Goal: Task Accomplishment & Management: Use online tool/utility

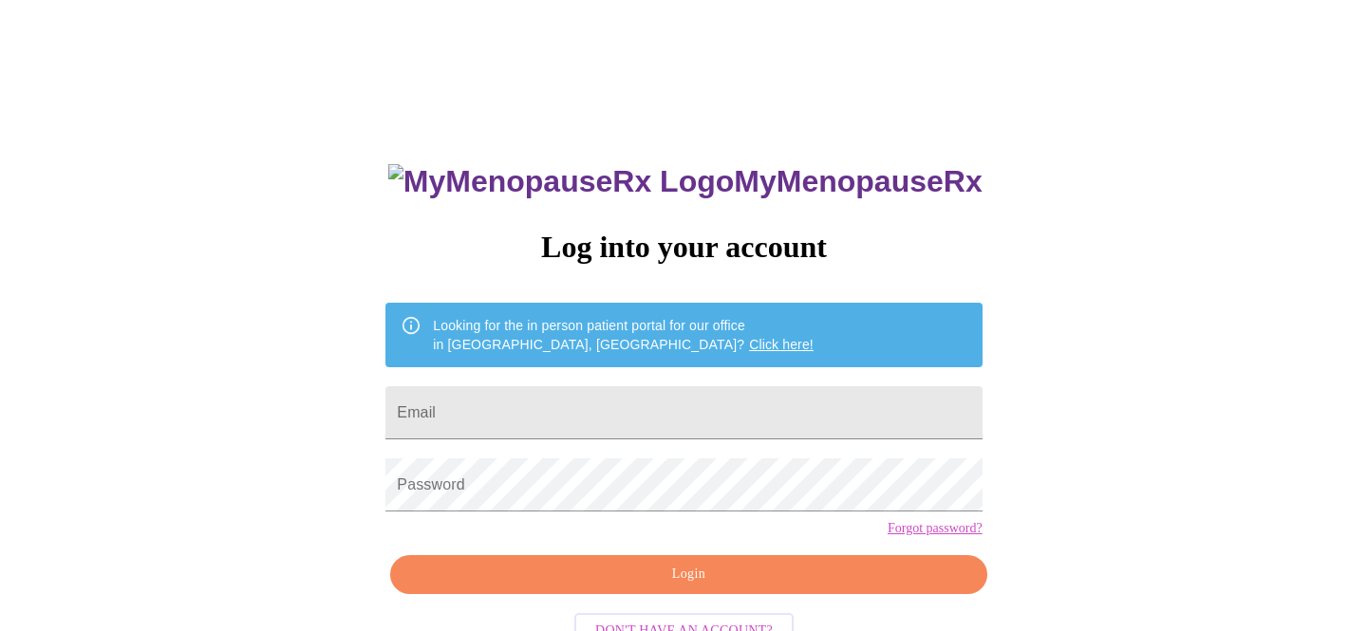
click at [1312, 45] on div "MyMenopauseRx Log into your account Looking for the in person patient portal fo…" at bounding box center [684, 387] width 1353 height 758
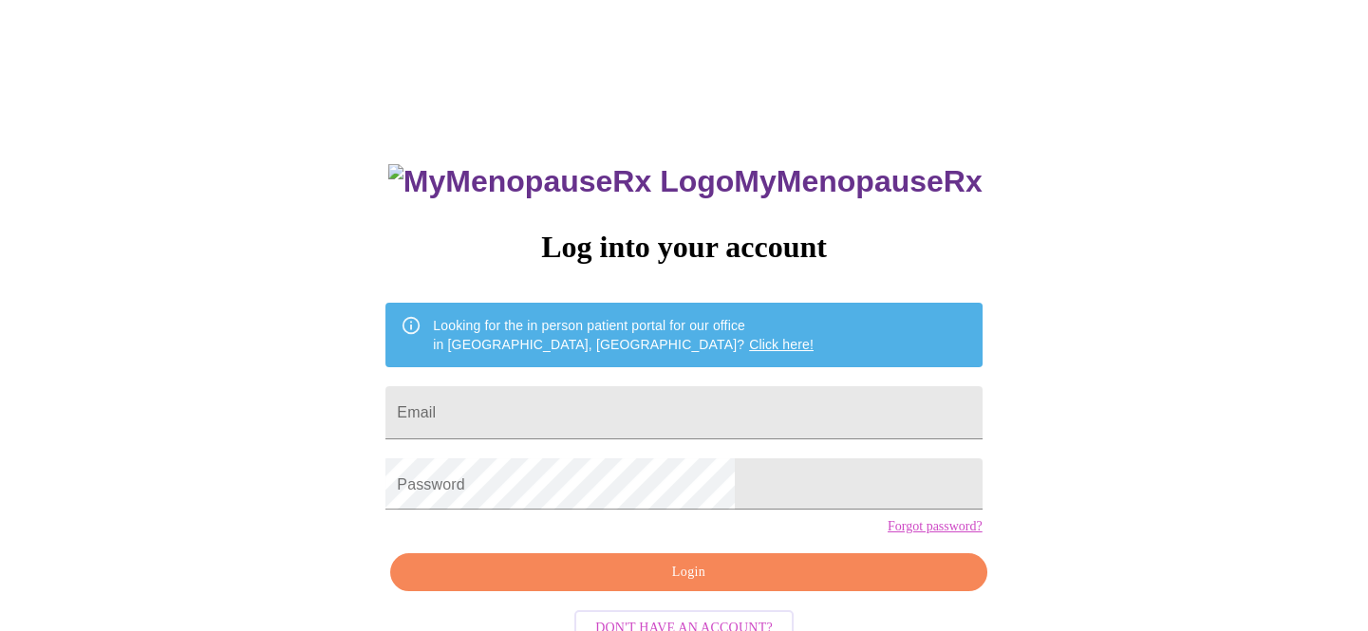
click at [612, 403] on input "Email" at bounding box center [683, 412] width 596 height 53
type input "[EMAIL_ADDRESS][DOMAIN_NAME]"
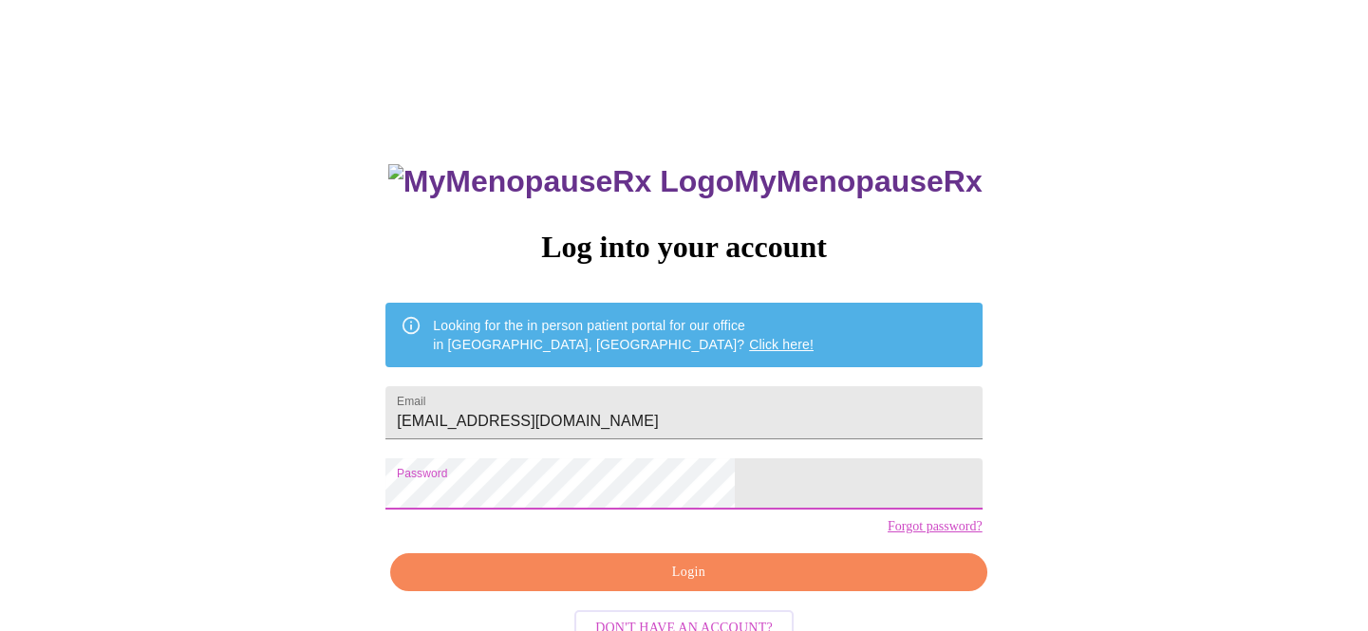
click at [673, 585] on span "Login" at bounding box center [688, 573] width 553 height 24
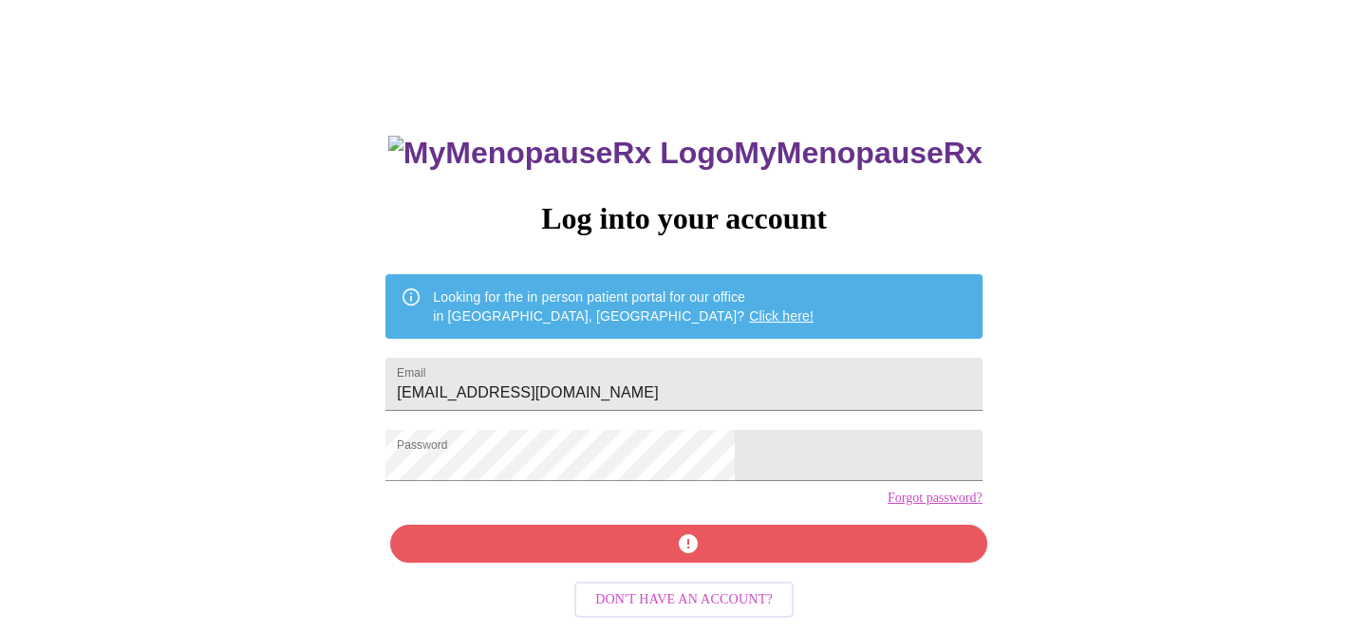
scroll to position [44, 0]
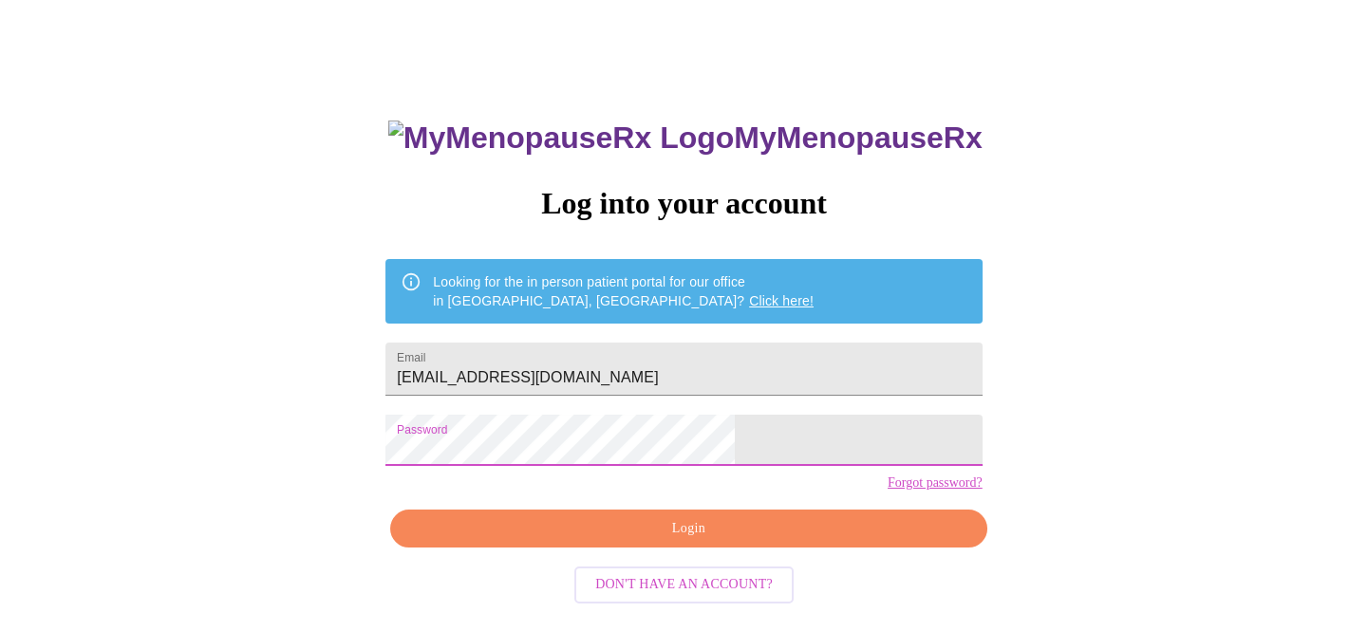
click at [140, 440] on div "MyMenopauseRx Log into your account Looking for the in person patient portal fo…" at bounding box center [684, 343] width 1353 height 758
click at [682, 541] on span "Login" at bounding box center [688, 529] width 553 height 24
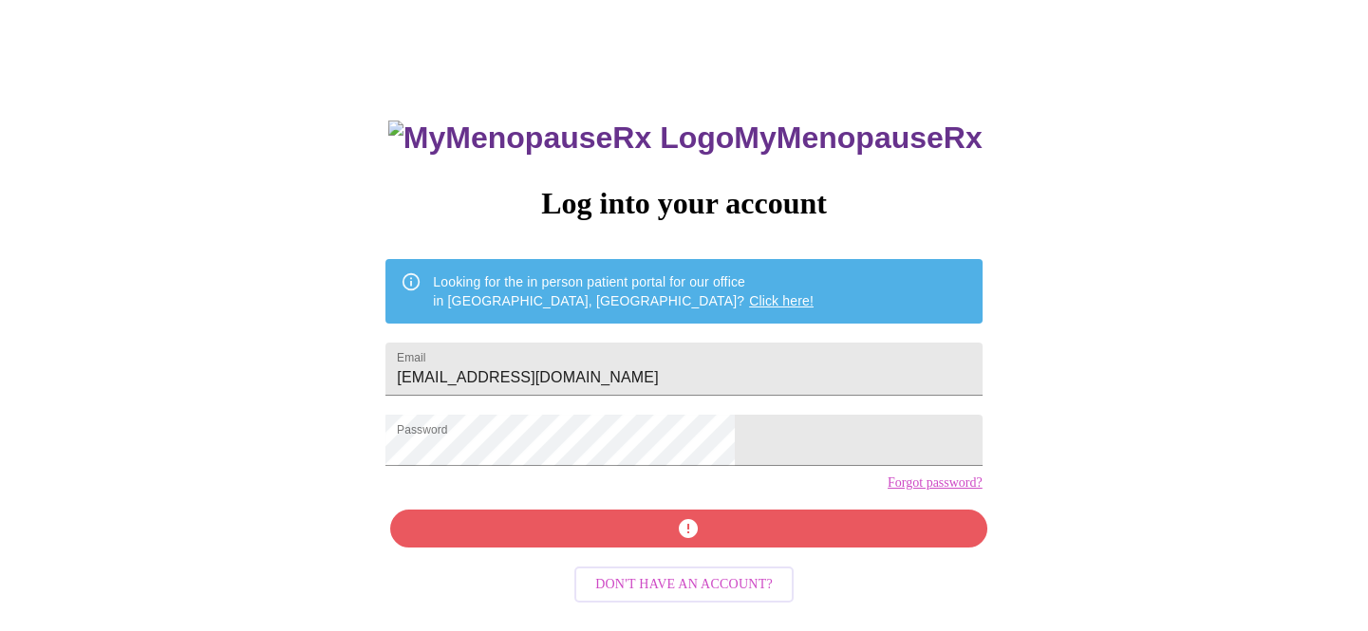
click at [888, 491] on link "Forgot password?" at bounding box center [935, 483] width 95 height 15
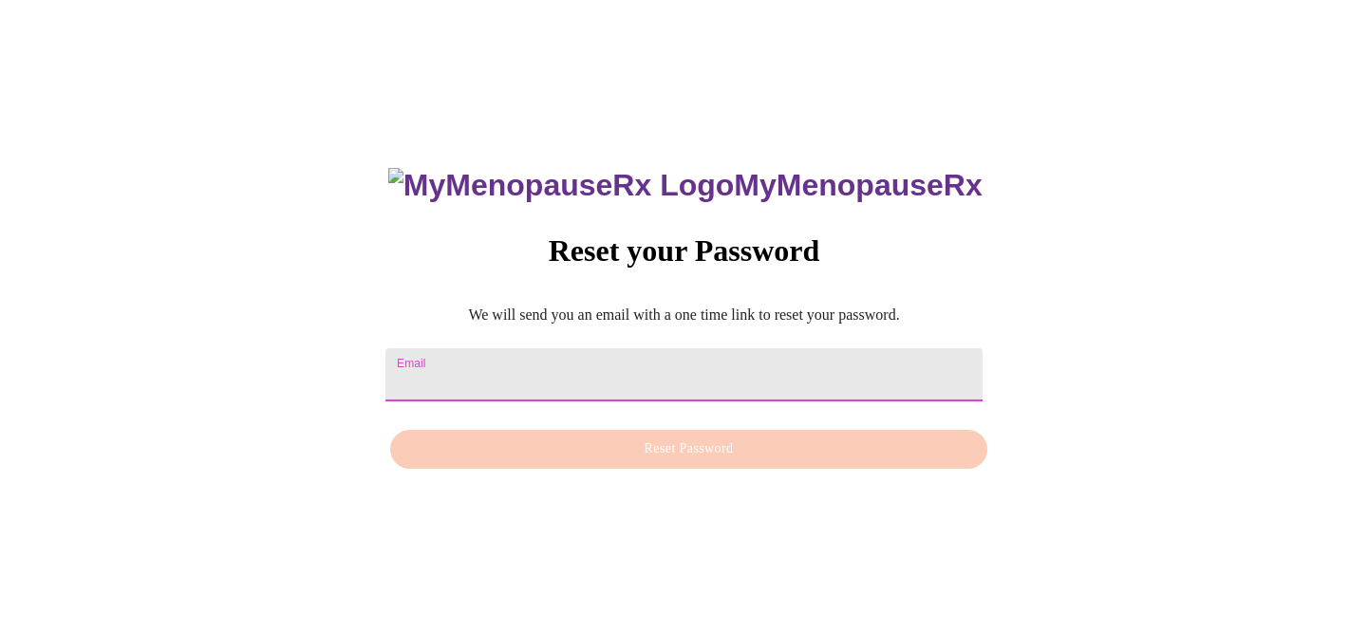
click at [464, 352] on input "Email" at bounding box center [683, 374] width 596 height 53
type input "[EMAIL_ADDRESS][DOMAIN_NAME]"
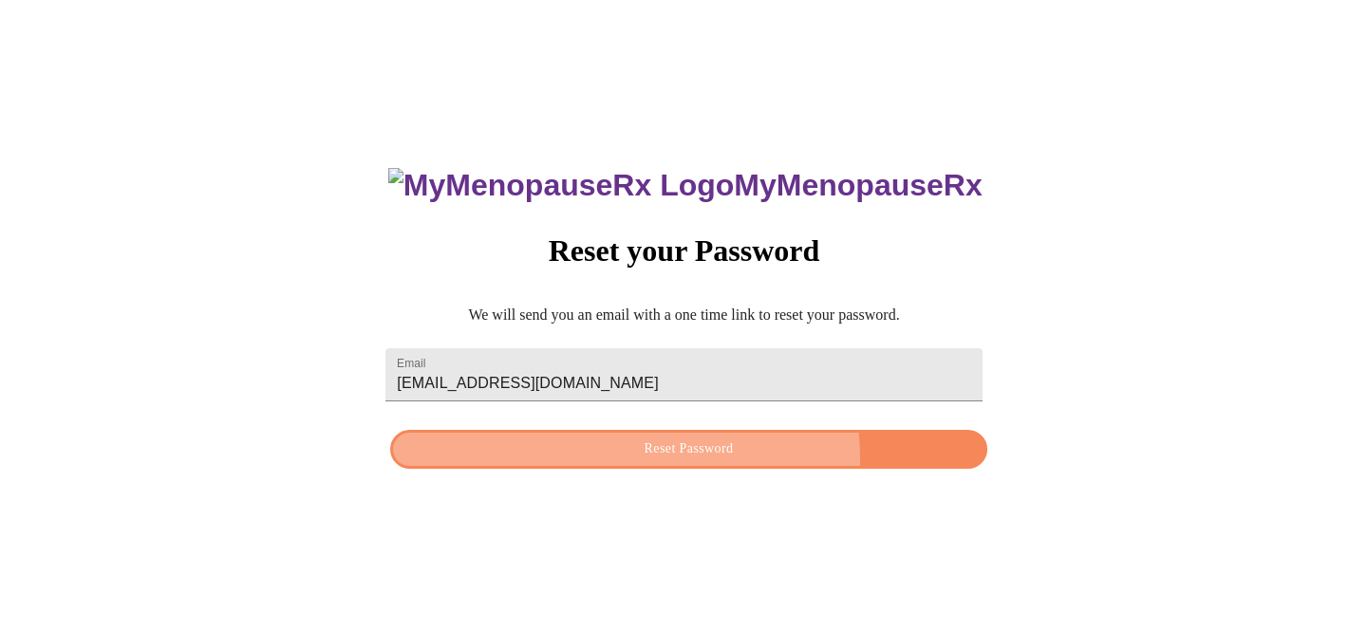
click at [684, 458] on button "Reset Password" at bounding box center [688, 449] width 596 height 39
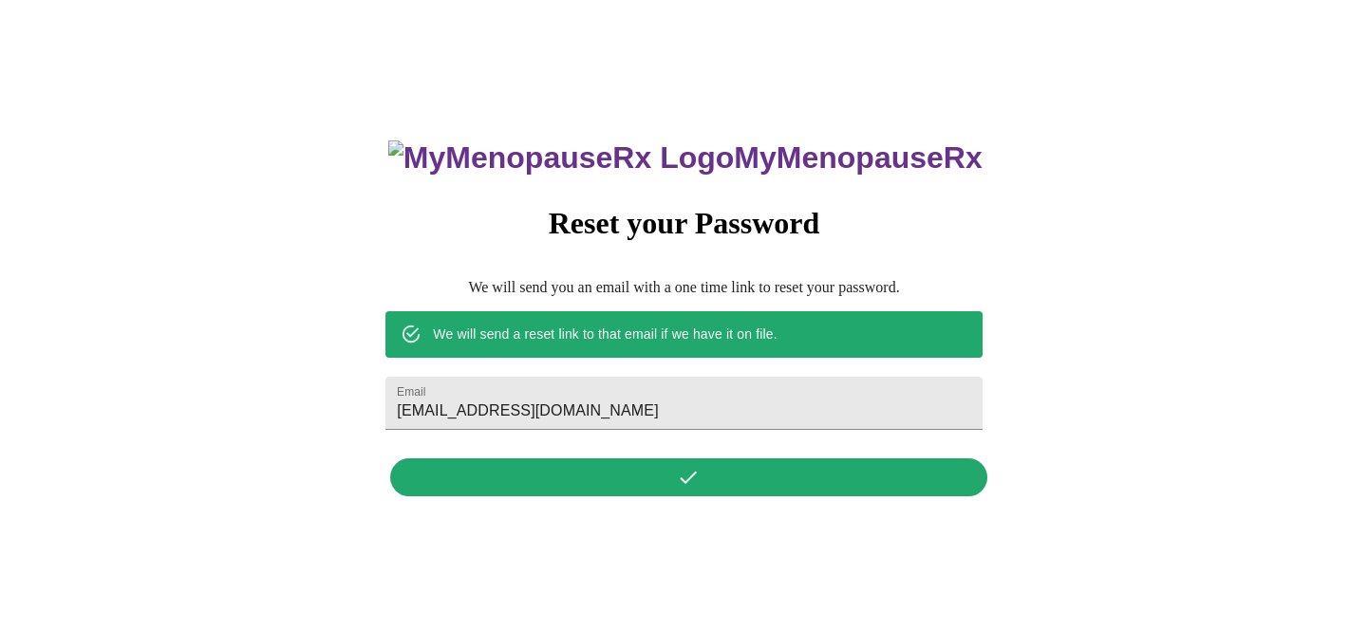
scroll to position [0, 0]
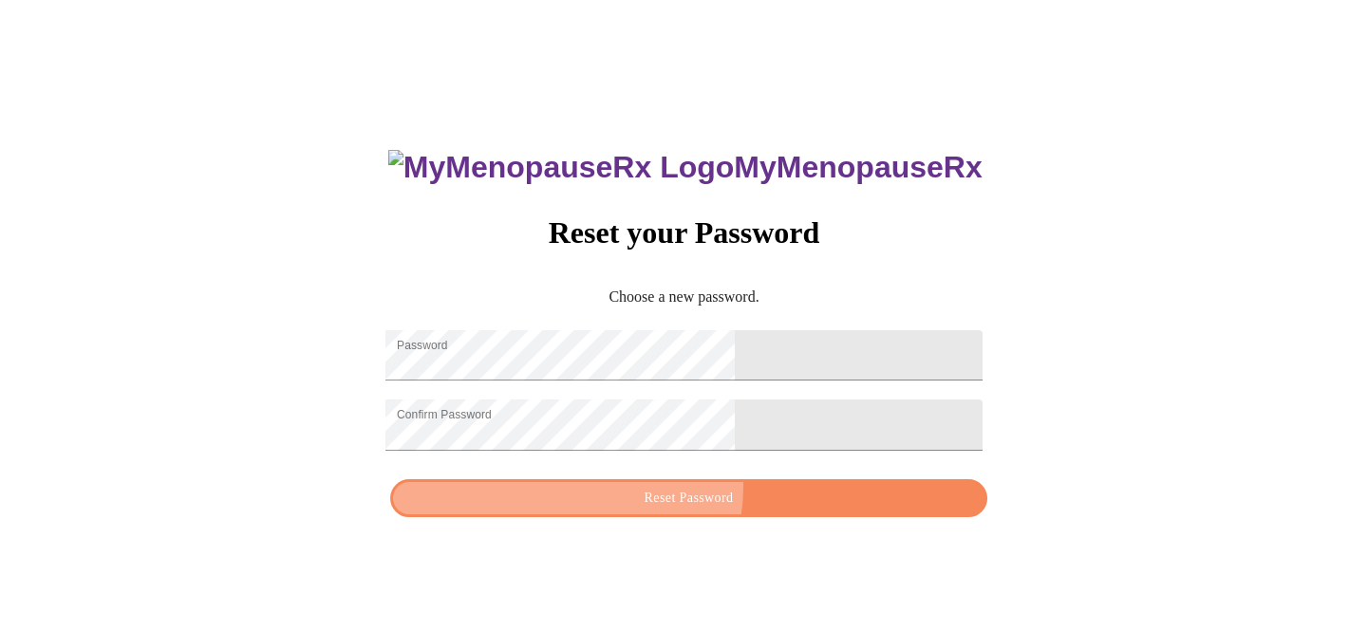
click at [690, 500] on span "Reset Password" at bounding box center [688, 499] width 553 height 24
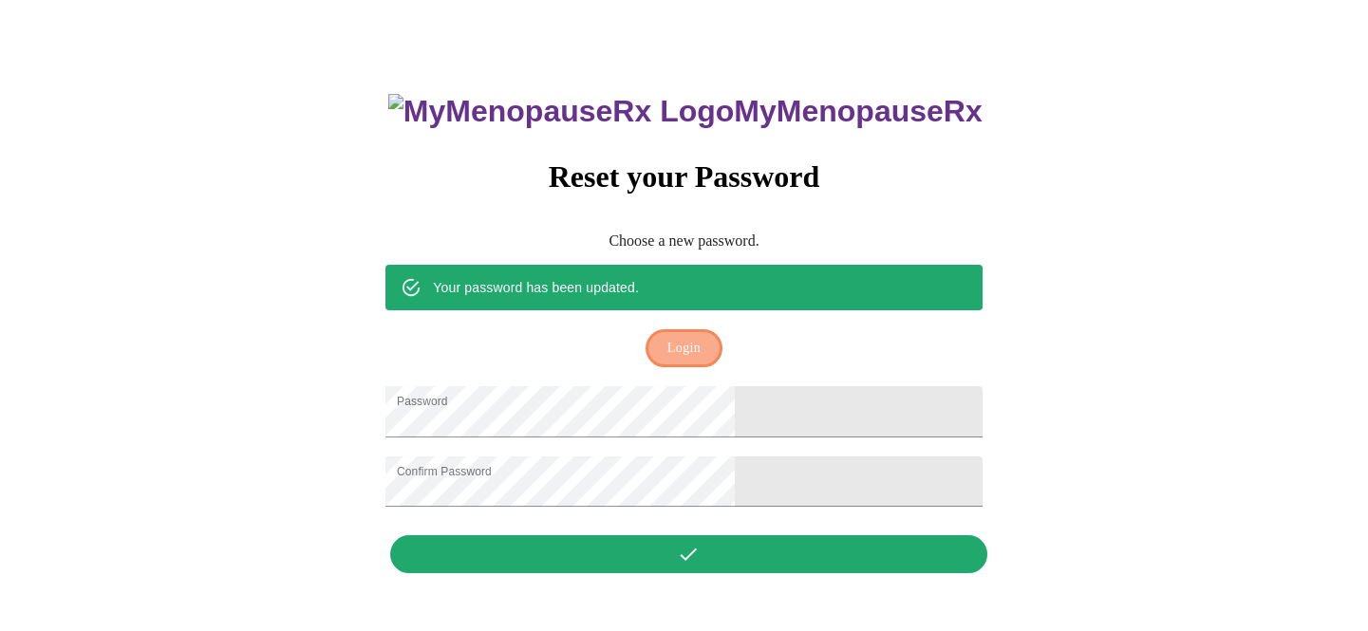
click at [674, 337] on span "Login" at bounding box center [683, 349] width 33 height 24
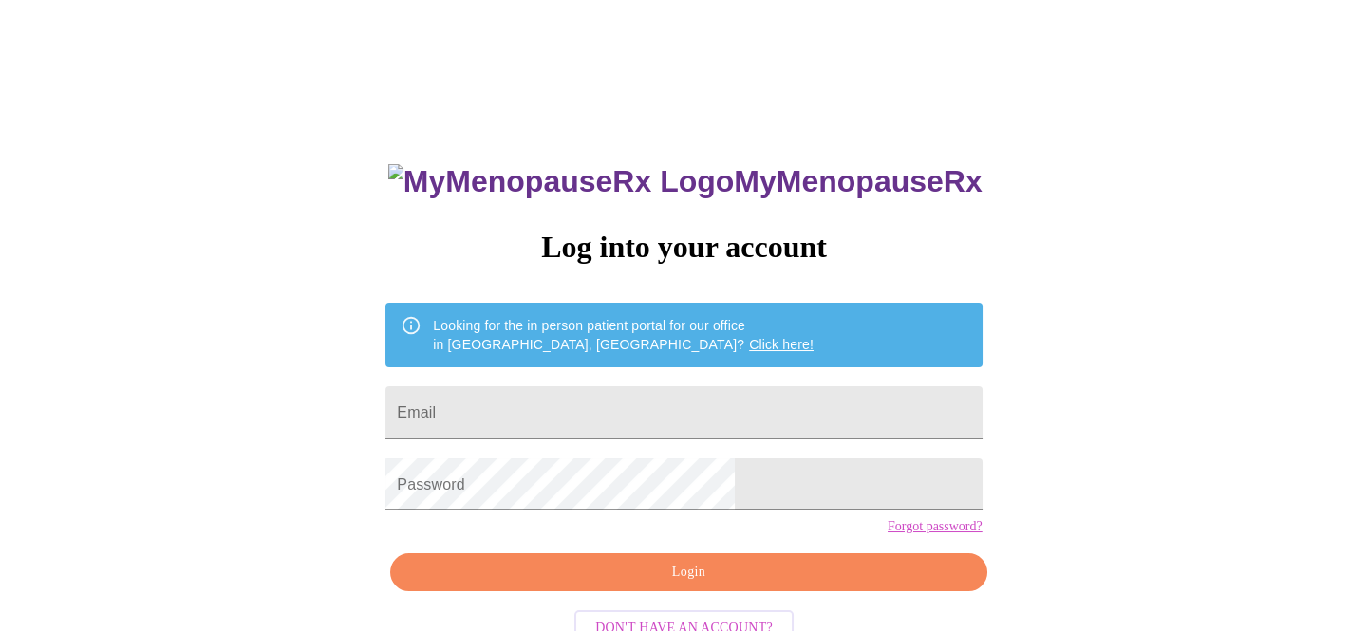
click at [617, 388] on input "Email" at bounding box center [683, 412] width 596 height 53
type input "[EMAIL_ADDRESS][DOMAIN_NAME]"
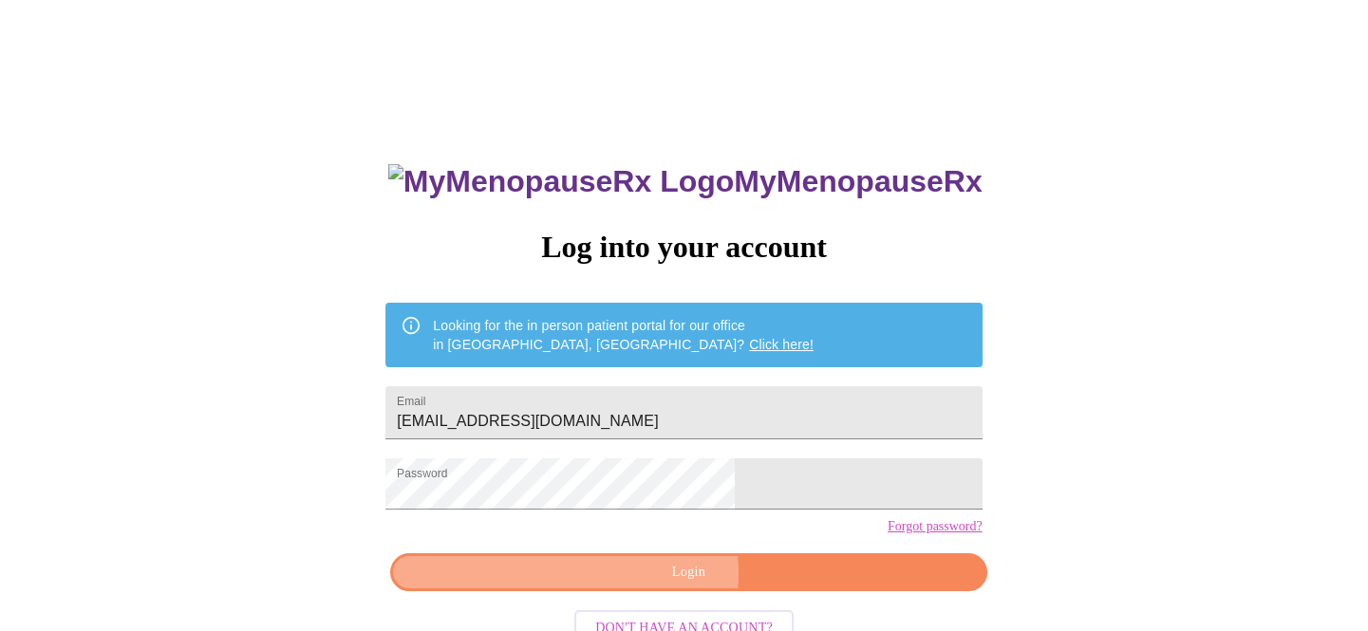
click at [682, 585] on span "Login" at bounding box center [688, 573] width 553 height 24
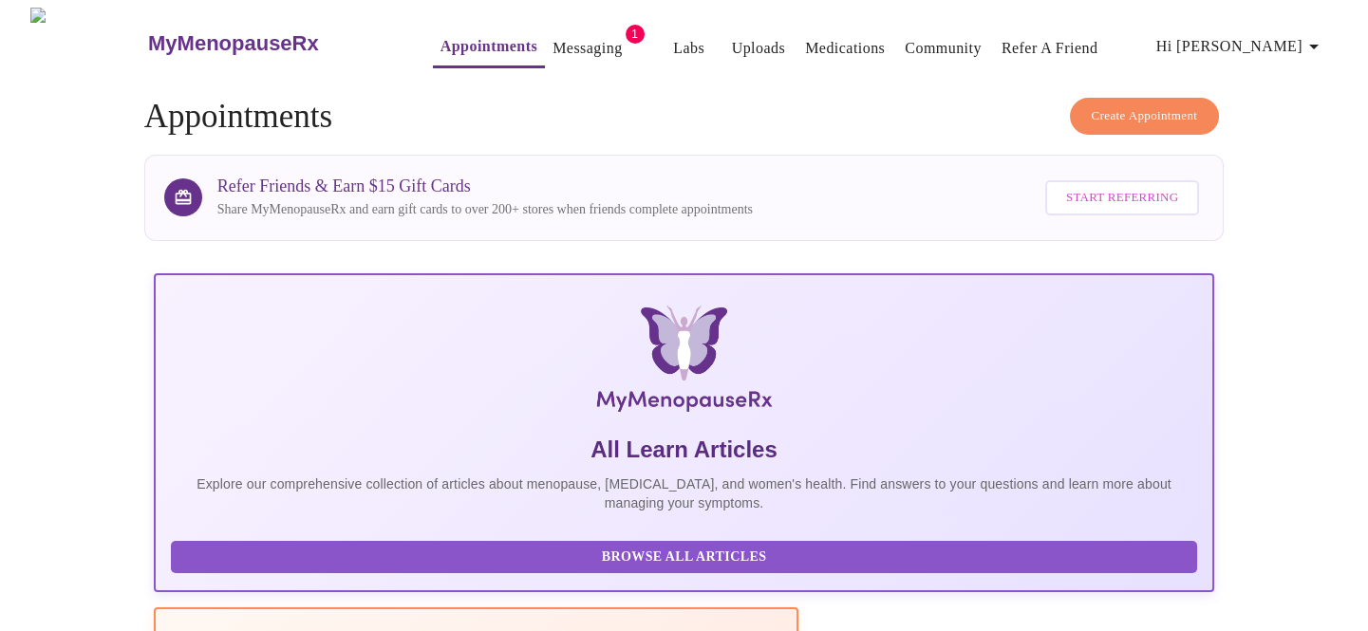
click at [568, 38] on link "Messaging" at bounding box center [587, 48] width 69 height 27
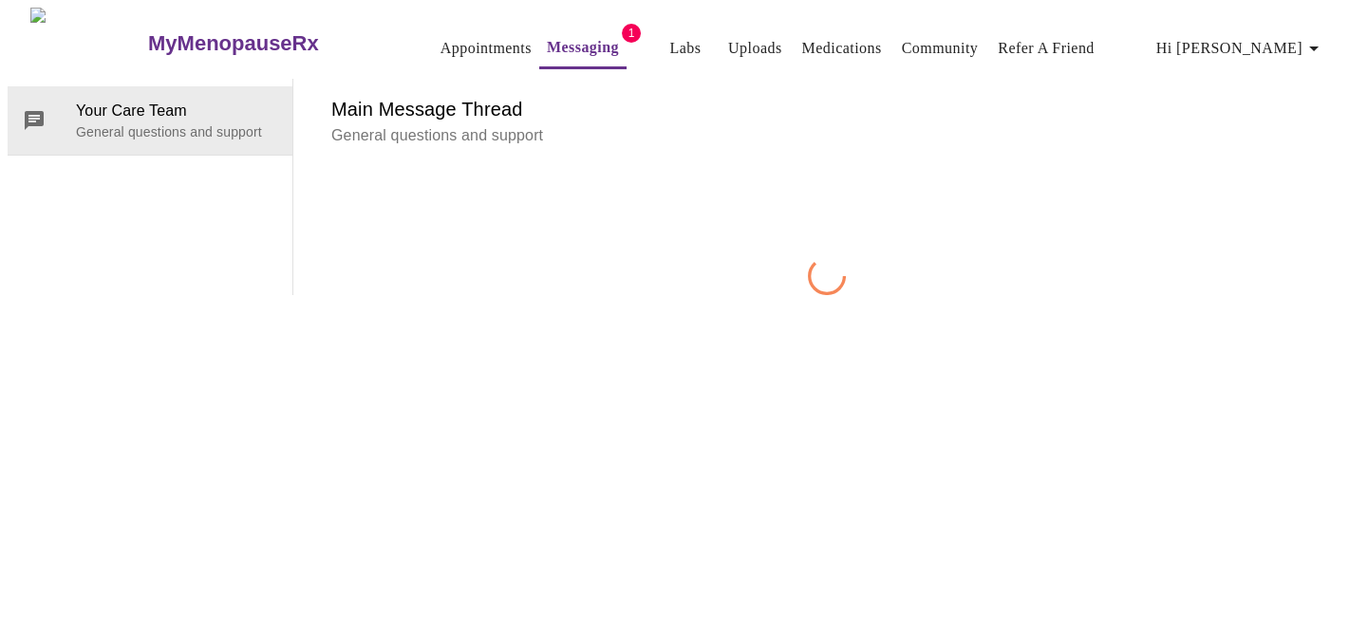
scroll to position [71, 0]
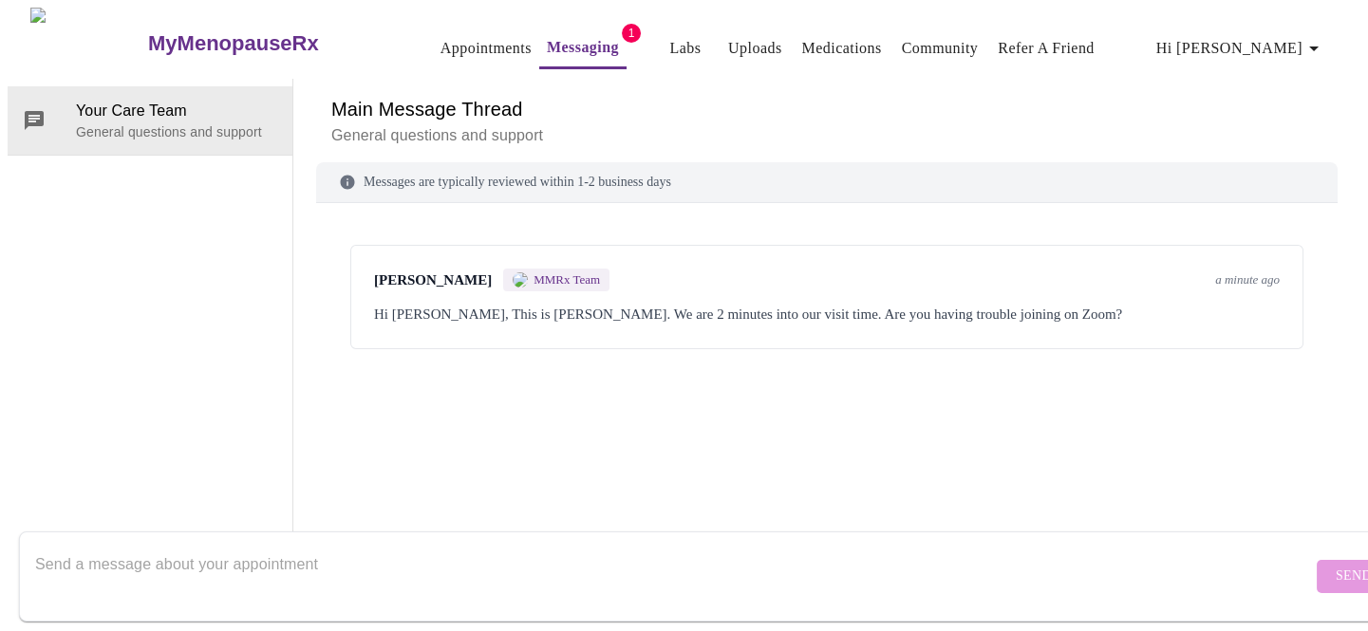
click at [523, 570] on textarea "Send a message about your appointment" at bounding box center [673, 576] width 1277 height 61
type textarea "I"
type textarea "Hi Dr. I'm just getting logged in now"
click at [1317, 560] on button "Send" at bounding box center [1354, 576] width 74 height 33
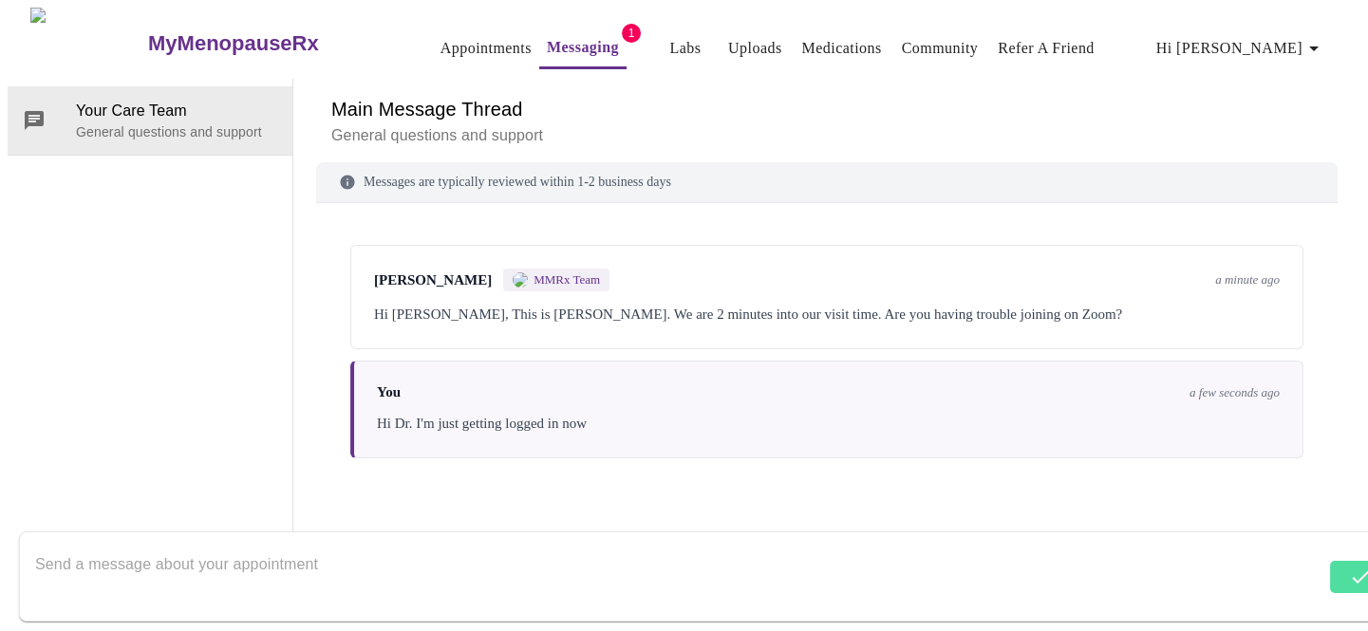
scroll to position [0, 0]
click at [440, 42] on link "Appointments" at bounding box center [485, 48] width 91 height 27
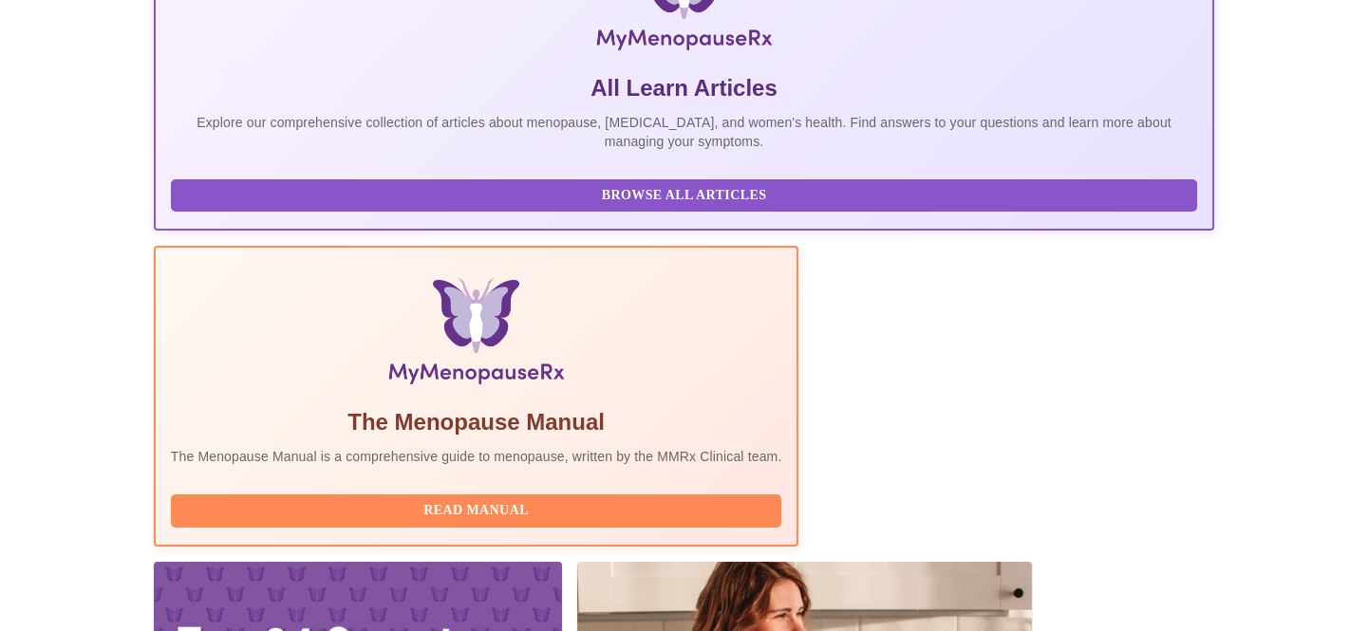
scroll to position [374, 0]
